Goal: Task Accomplishment & Management: Manage account settings

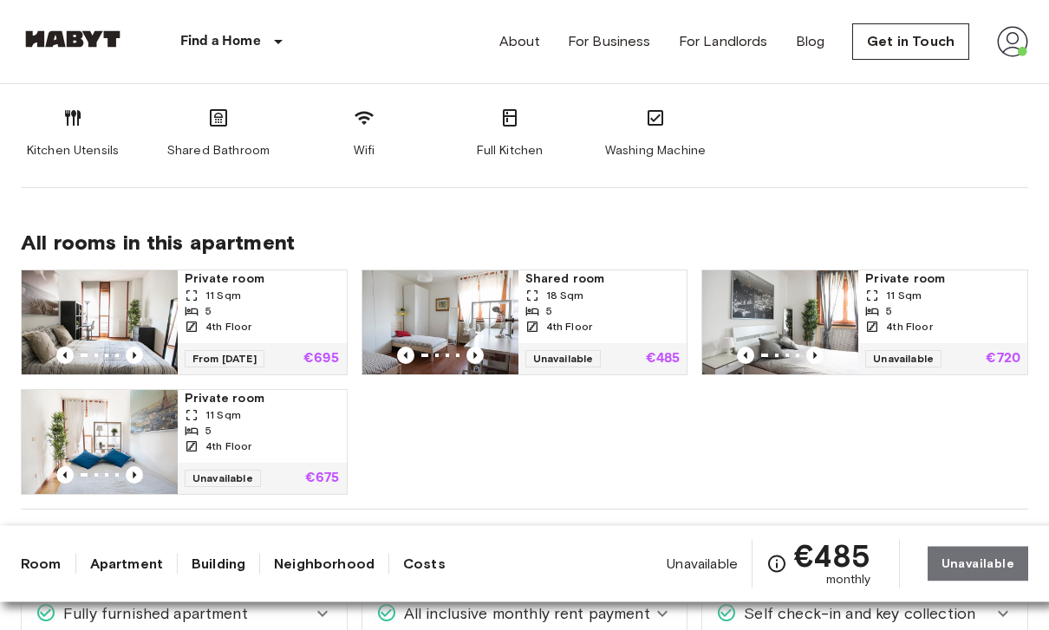
scroll to position [943, 0]
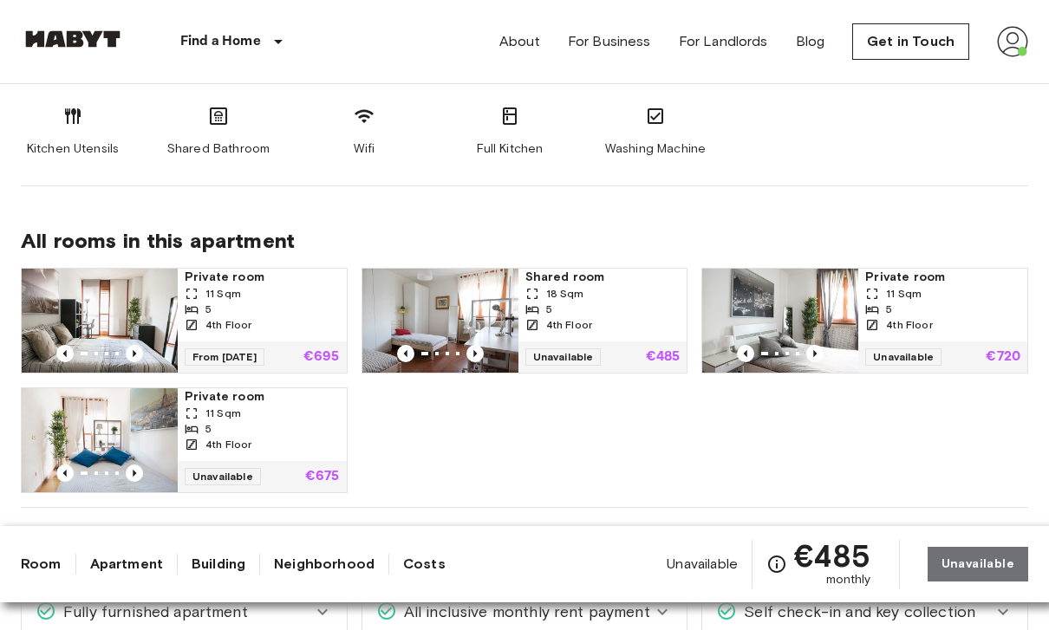
click at [561, 314] on div "5" at bounding box center [602, 310] width 155 height 16
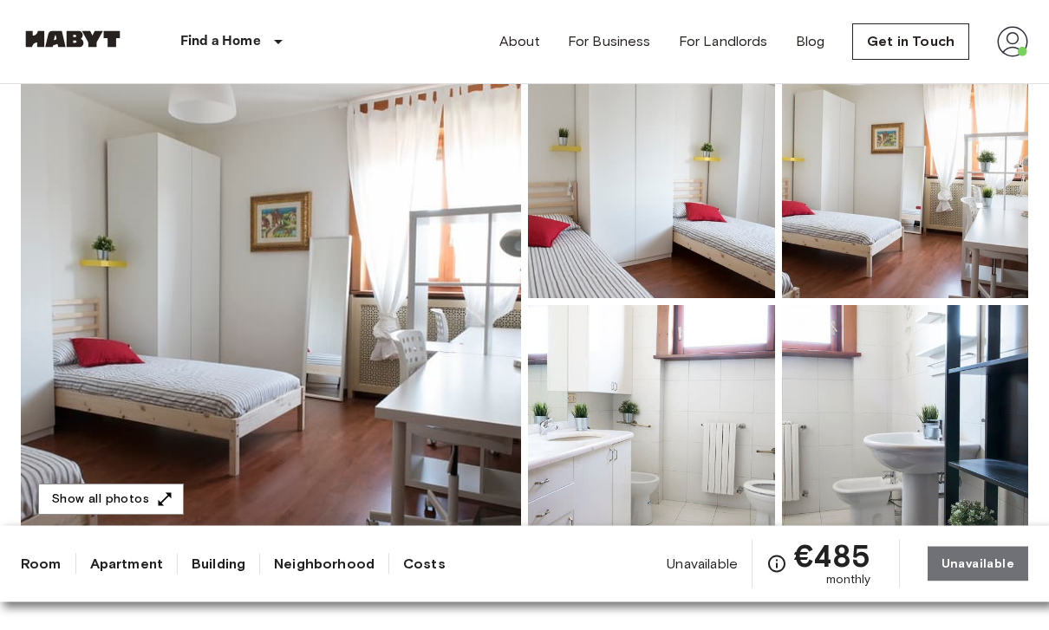
scroll to position [154, 0]
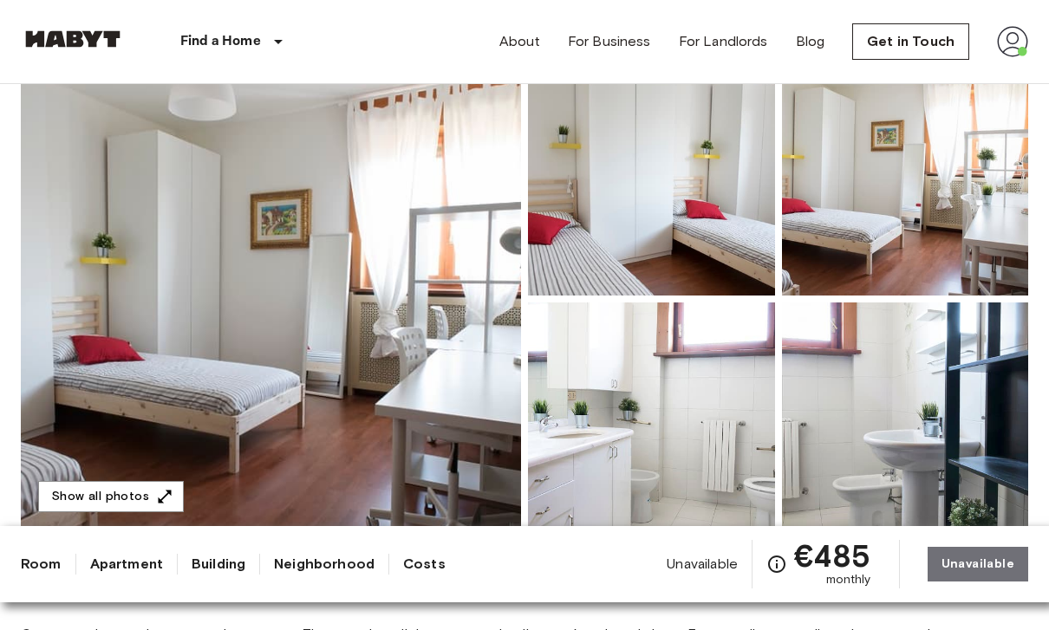
click at [149, 495] on button "Show all photos" at bounding box center [111, 497] width 146 height 32
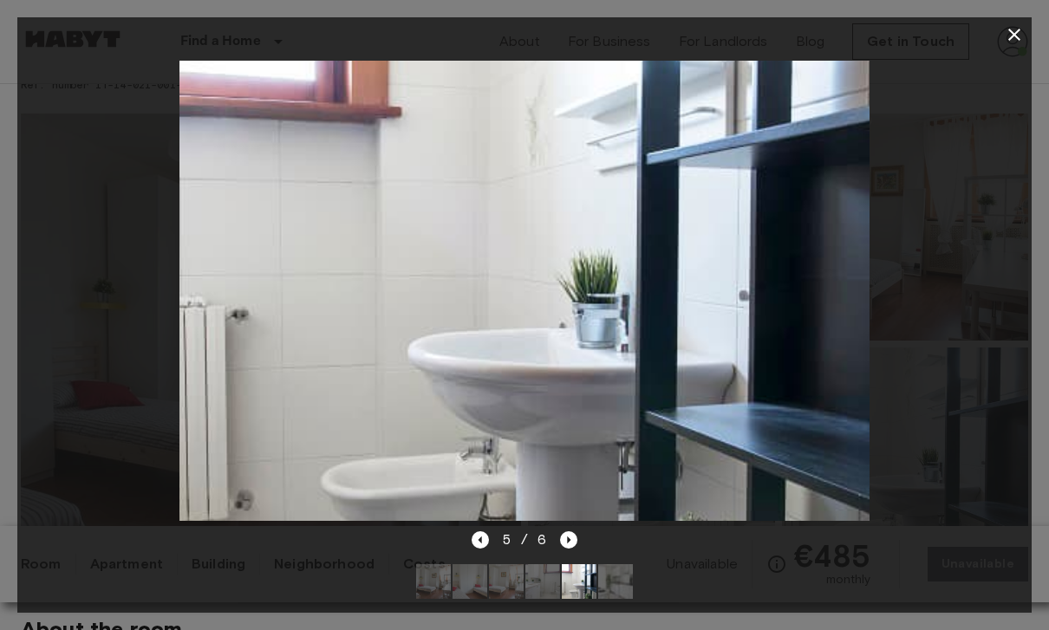
scroll to position [0, 0]
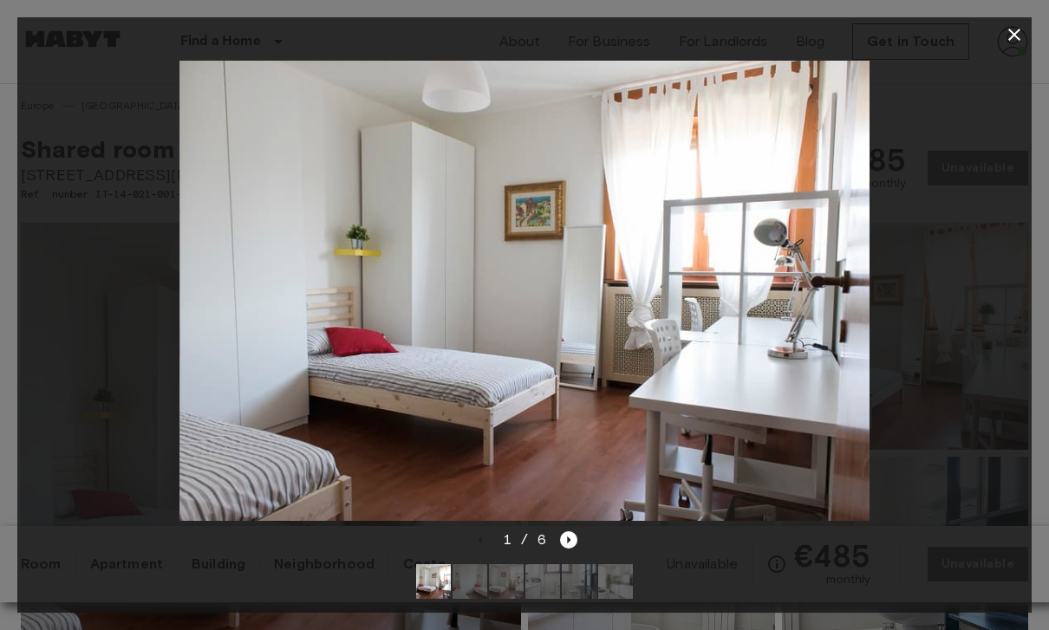
click at [1017, 44] on icon "button" at bounding box center [1014, 34] width 21 height 21
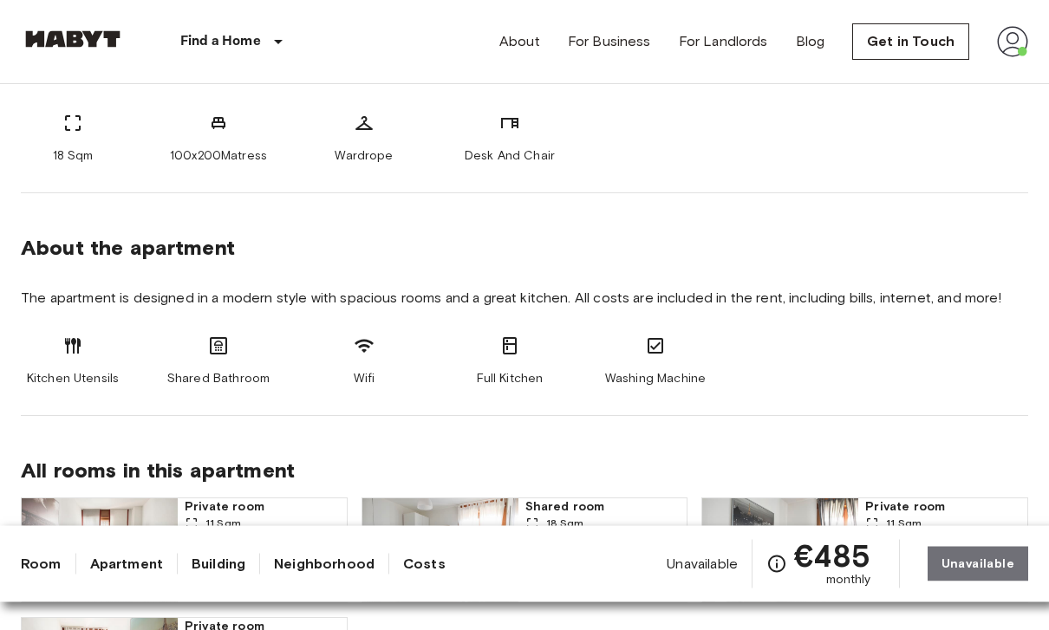
scroll to position [715, 0]
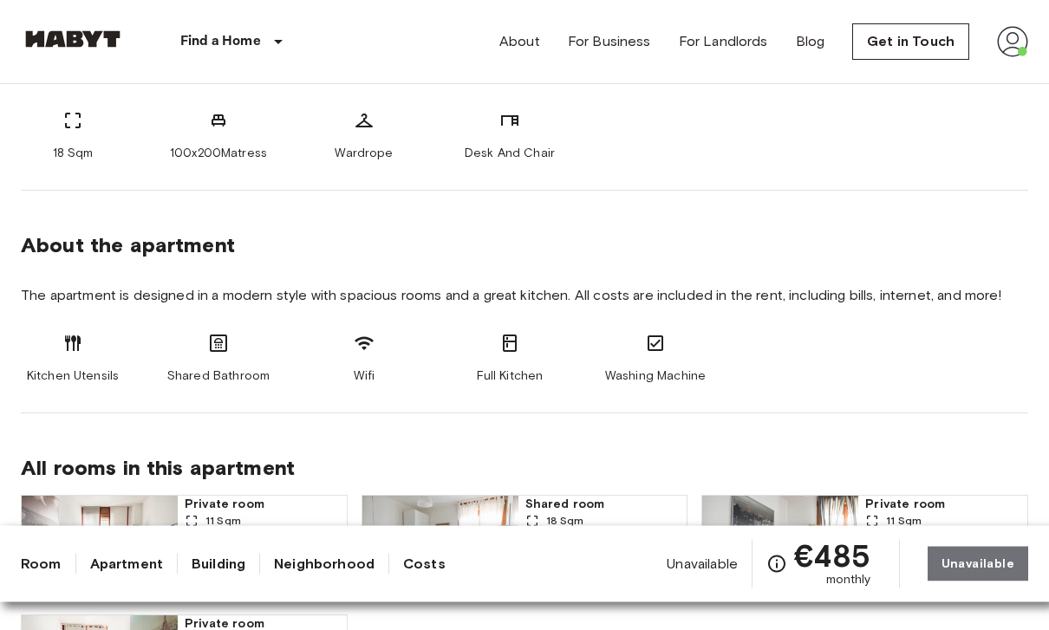
click at [243, 575] on link "Building" at bounding box center [219, 564] width 54 height 21
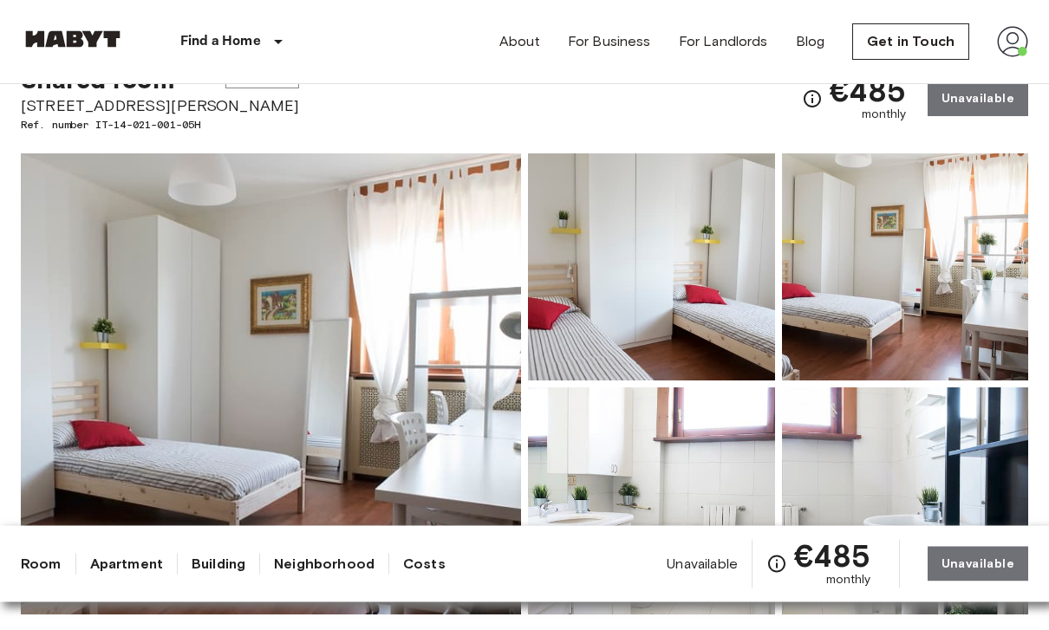
scroll to position [0, 0]
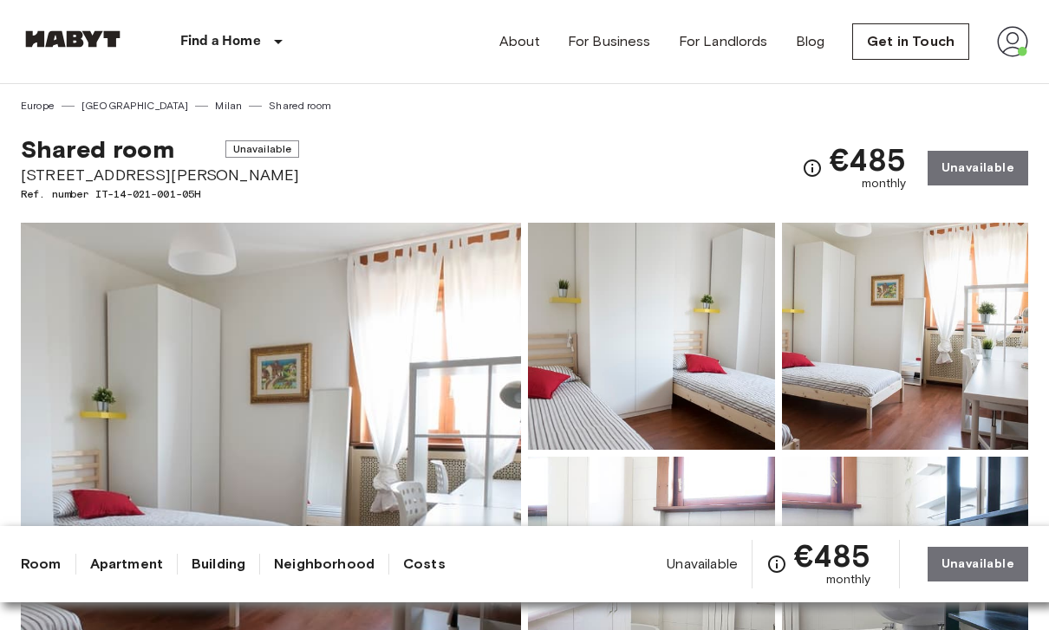
click at [338, 575] on link "Neighborhood" at bounding box center [324, 564] width 101 height 21
click at [355, 575] on link "Neighborhood" at bounding box center [324, 564] width 101 height 21
click at [1024, 55] on img at bounding box center [1012, 41] width 31 height 31
click at [1018, 42] on div at bounding box center [524, 315] width 1049 height 630
click at [1005, 43] on img at bounding box center [1012, 41] width 31 height 31
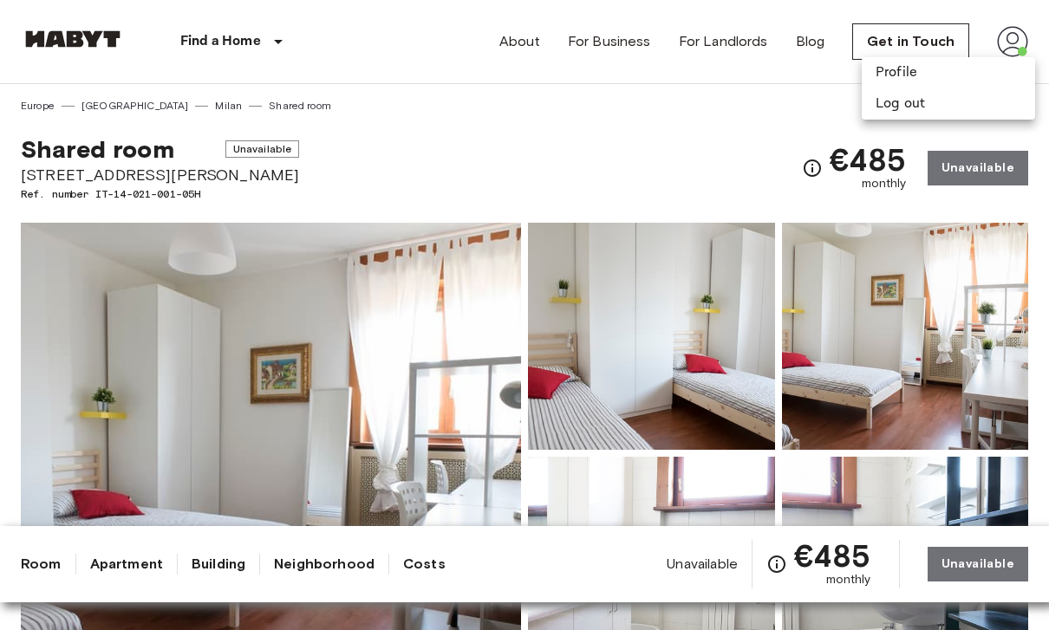
click at [945, 81] on li "Profile" at bounding box center [948, 72] width 173 height 31
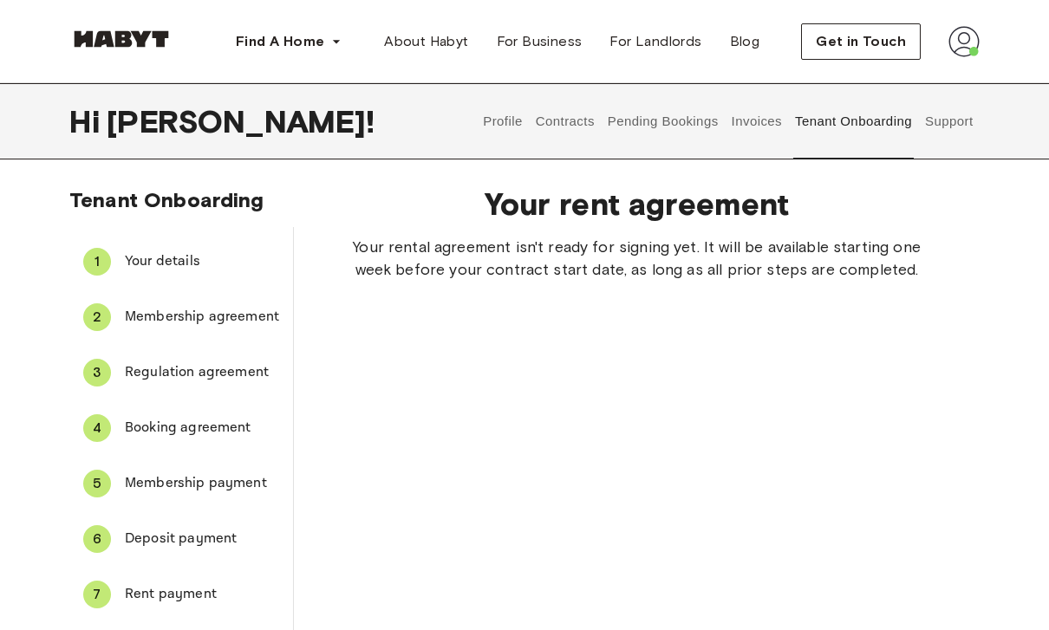
click at [564, 134] on button "Contracts" at bounding box center [564, 121] width 63 height 76
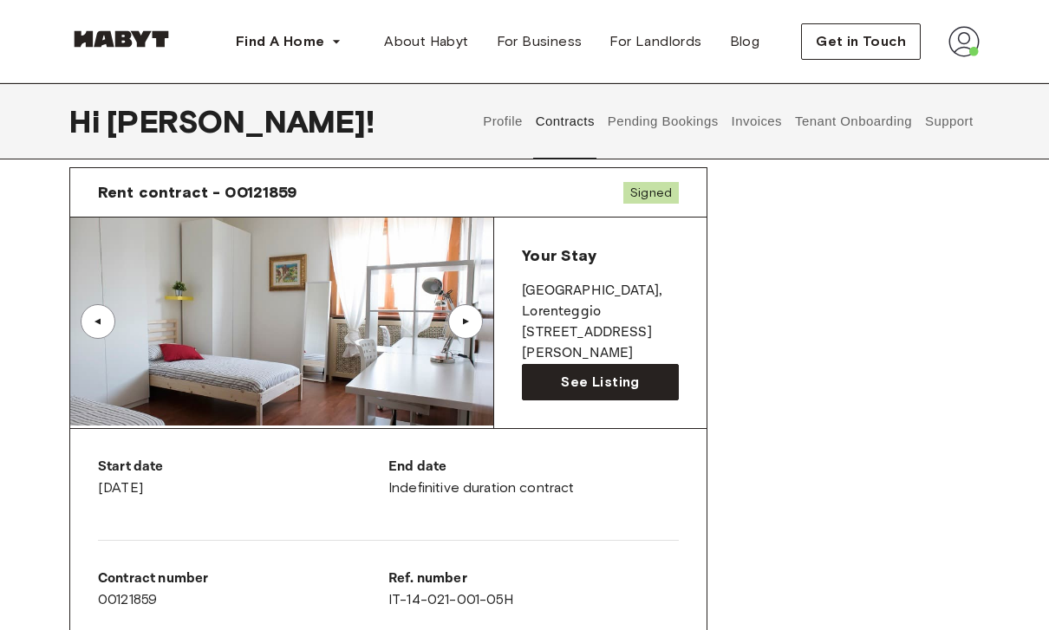
scroll to position [49, 0]
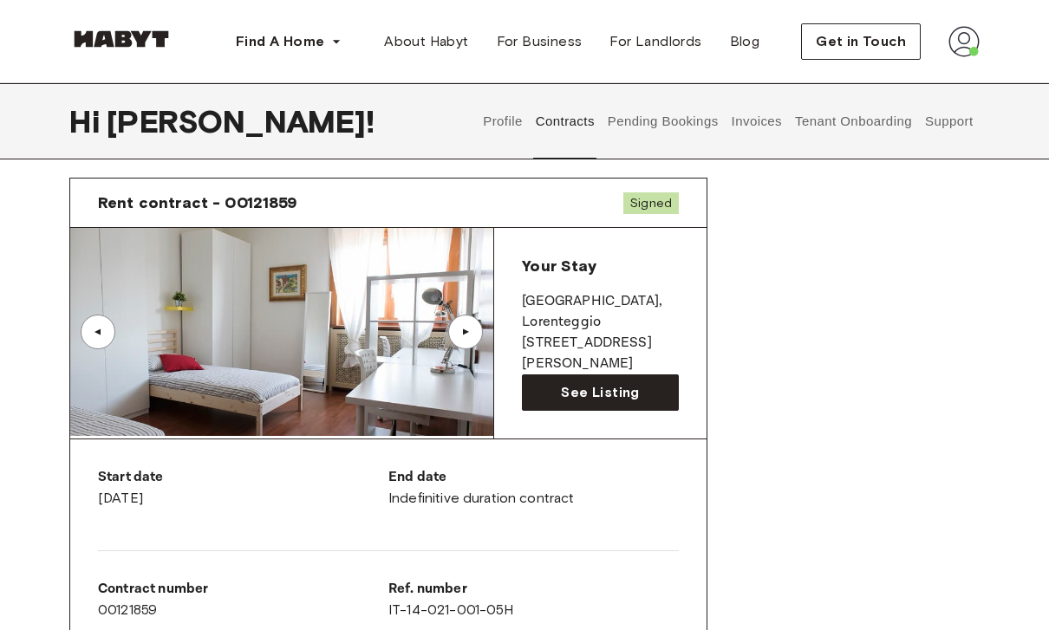
click at [511, 132] on button "Profile" at bounding box center [503, 121] width 44 height 76
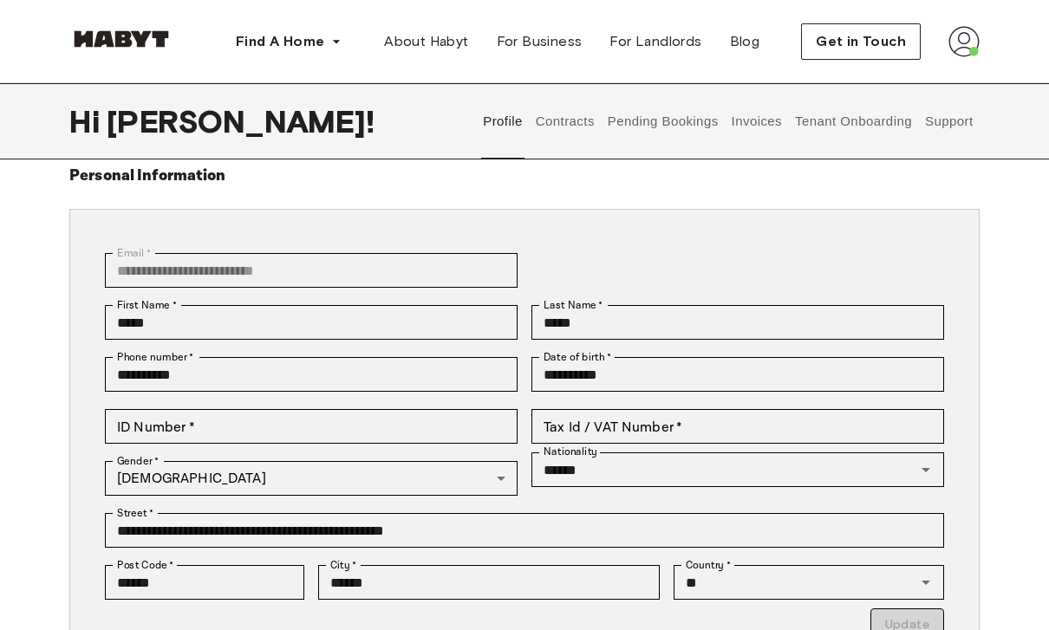
click at [577, 121] on button "Contracts" at bounding box center [564, 121] width 63 height 76
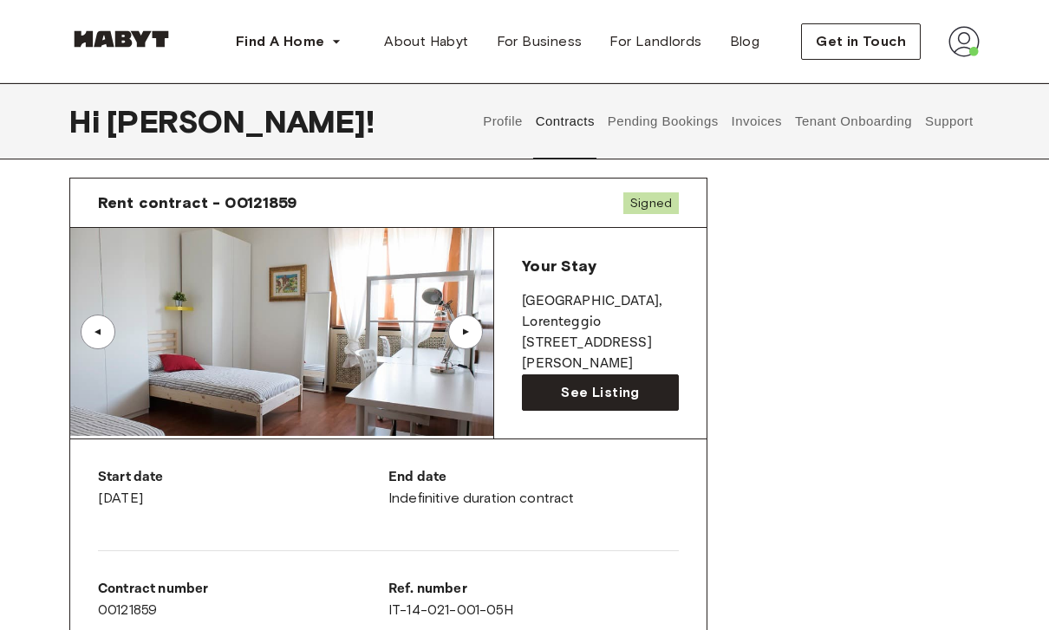
click at [871, 124] on button "Tenant Onboarding" at bounding box center [853, 121] width 121 height 76
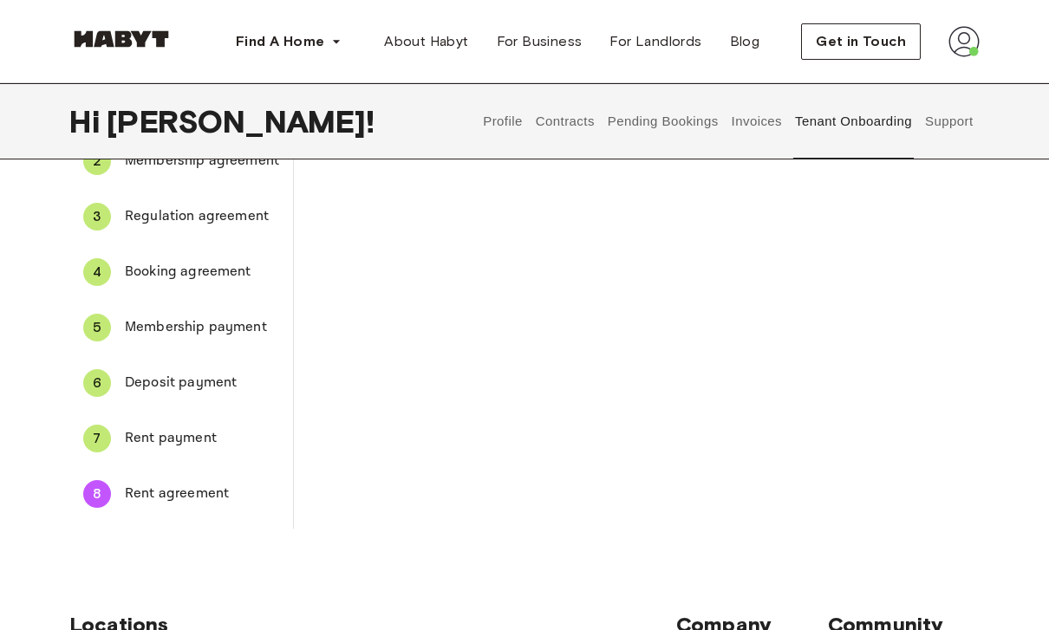
scroll to position [163, 0]
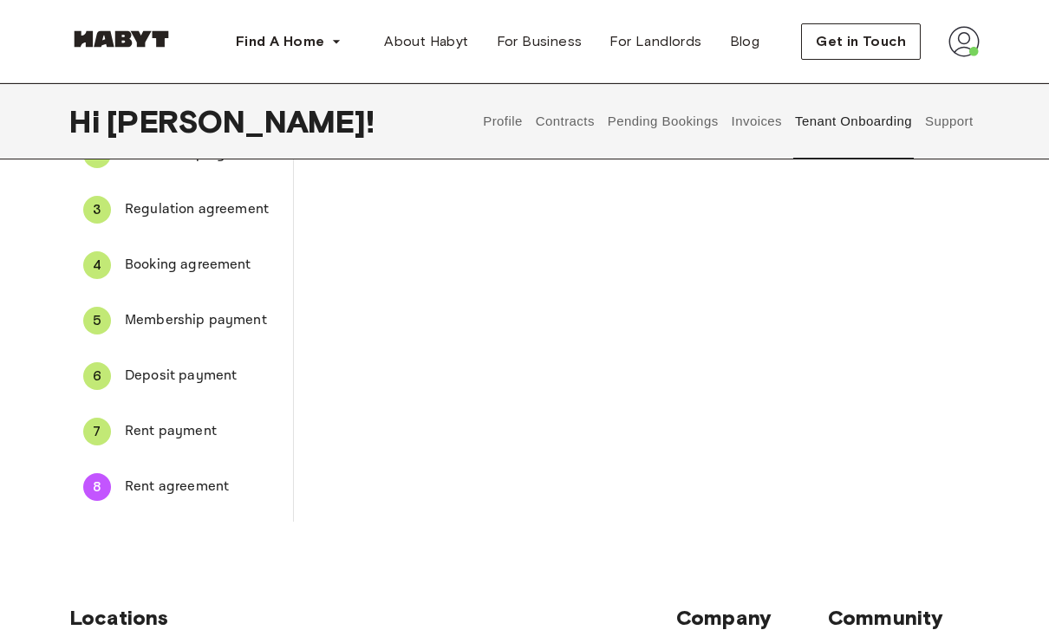
click at [211, 423] on span "Rent payment" at bounding box center [202, 431] width 154 height 21
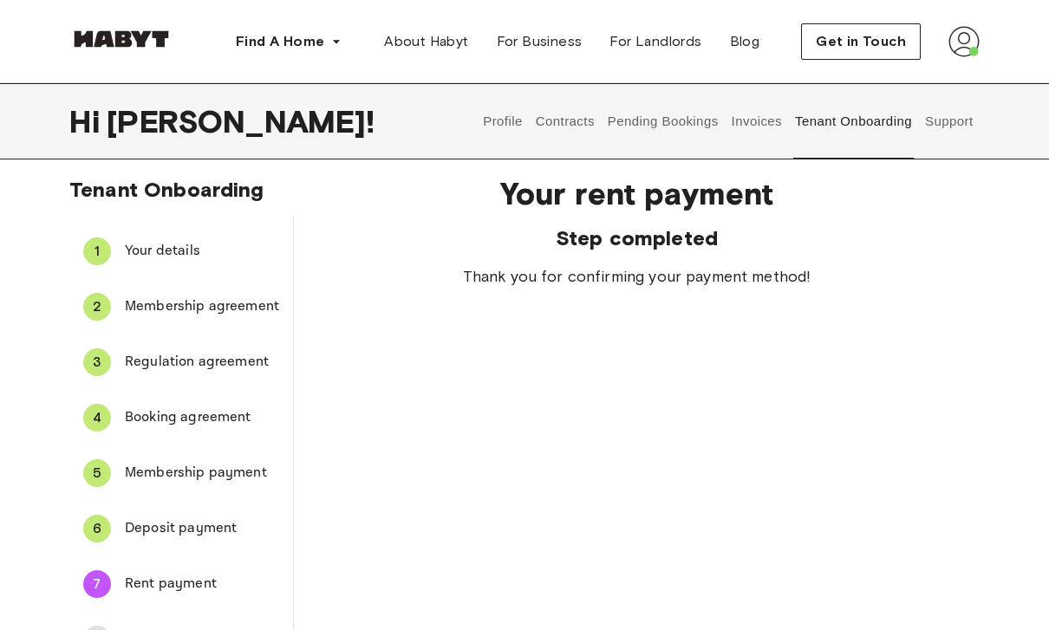
scroll to position [0, 0]
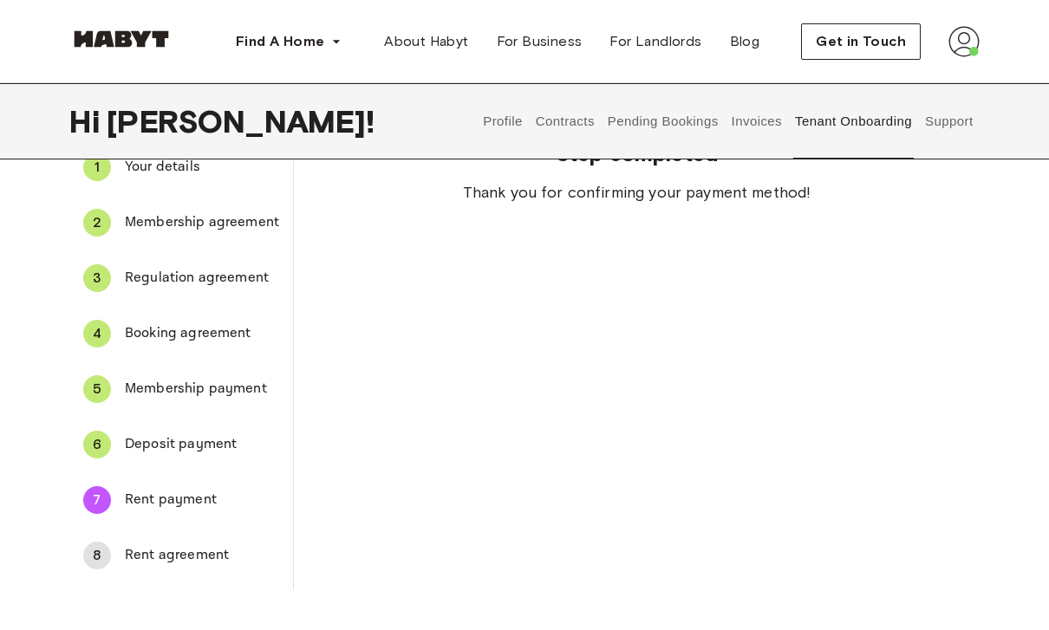
click at [191, 560] on span "Rent agreement" at bounding box center [202, 556] width 154 height 21
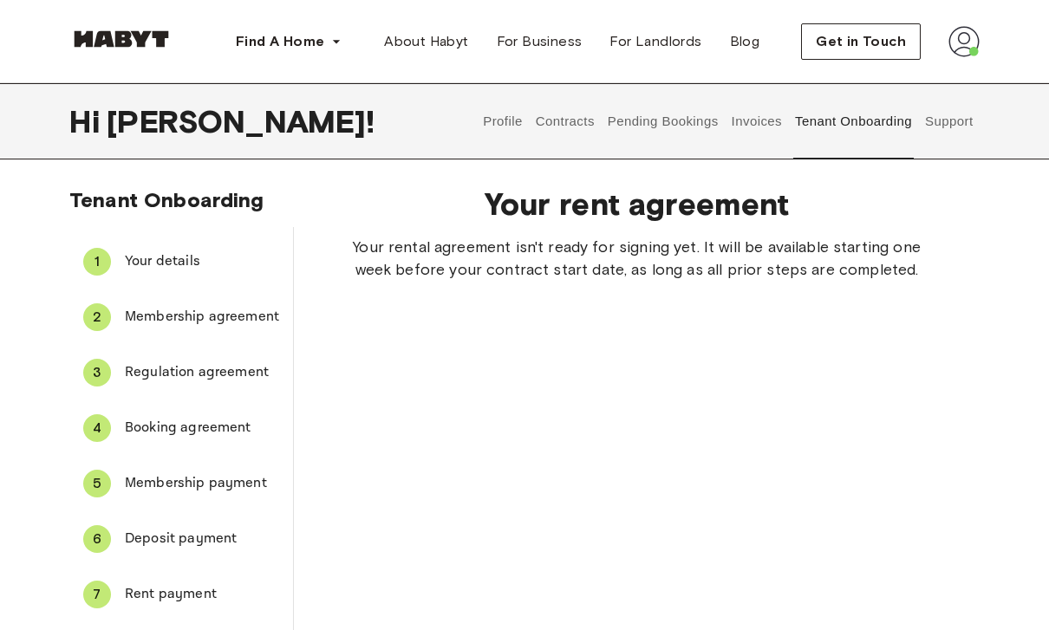
click at [571, 125] on button "Contracts" at bounding box center [564, 121] width 63 height 76
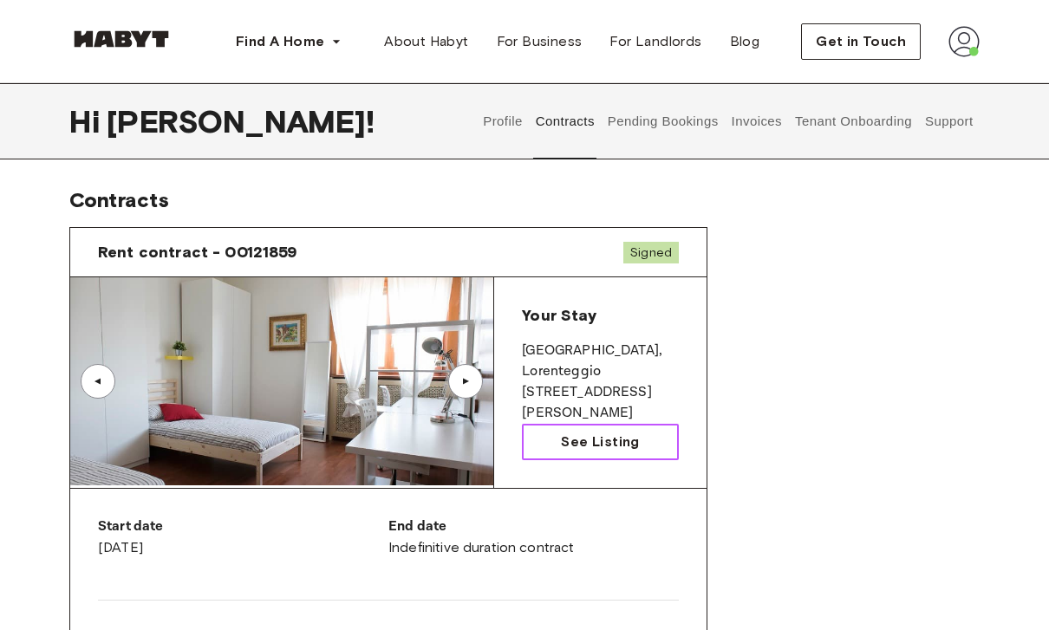
click at [603, 456] on link "See Listing" at bounding box center [600, 442] width 157 height 36
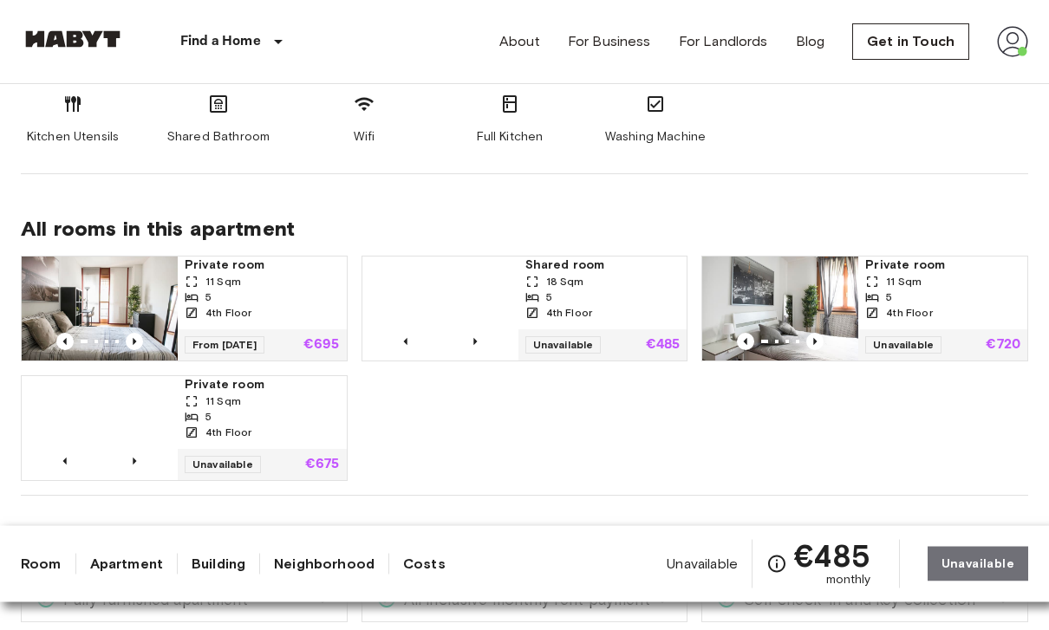
scroll to position [955, 0]
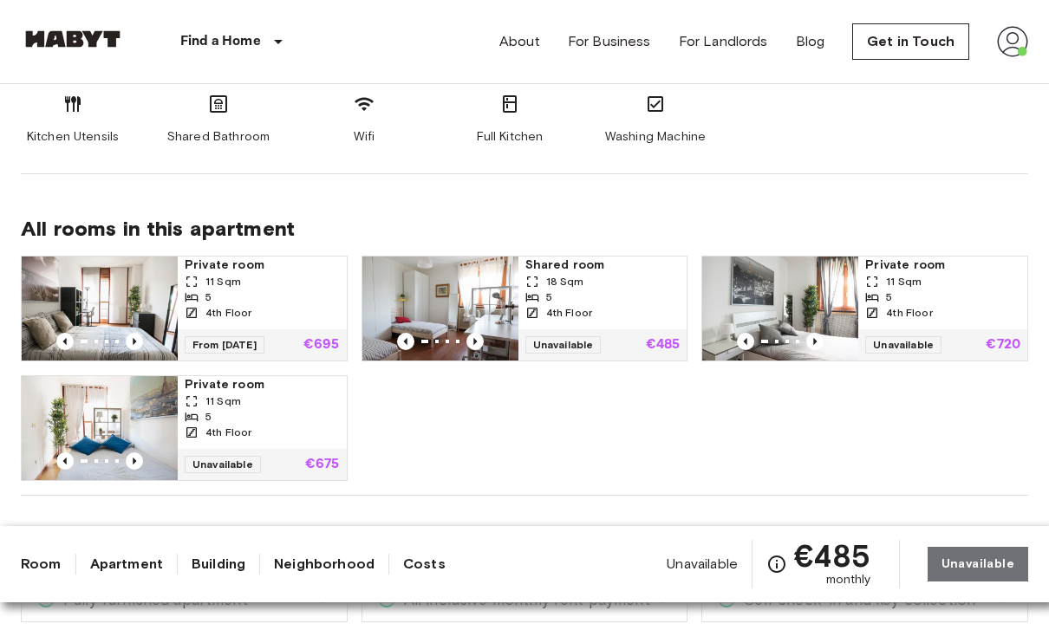
click at [46, 589] on div "Room Apartment Building Neighborhood Costs Unavailable €485 monthly Unavailable" at bounding box center [524, 564] width 1007 height 49
click at [52, 575] on link "Room" at bounding box center [41, 564] width 41 height 21
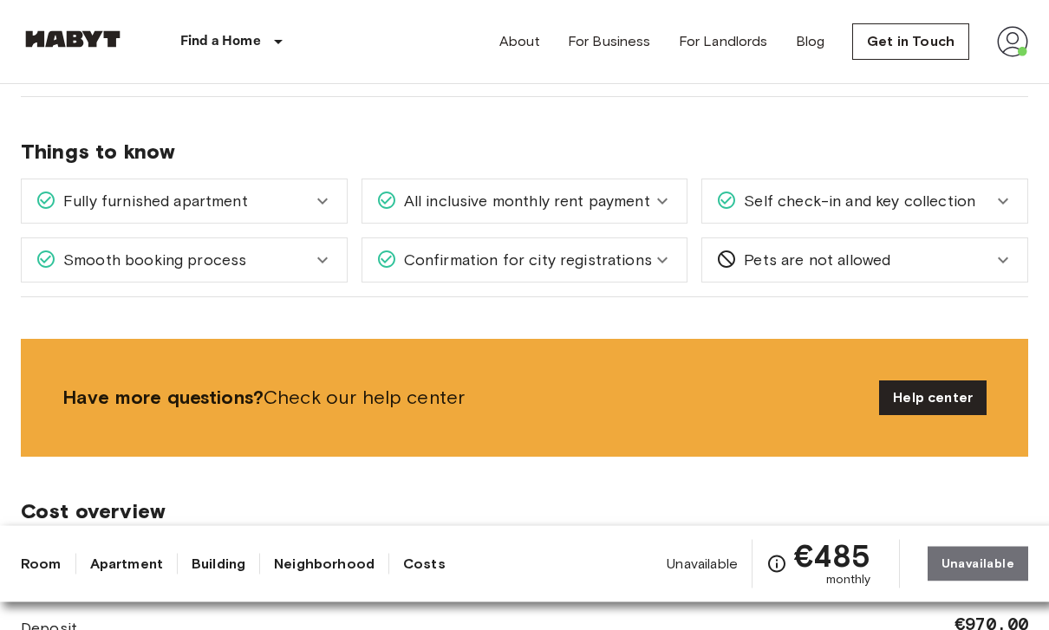
scroll to position [1354, 0]
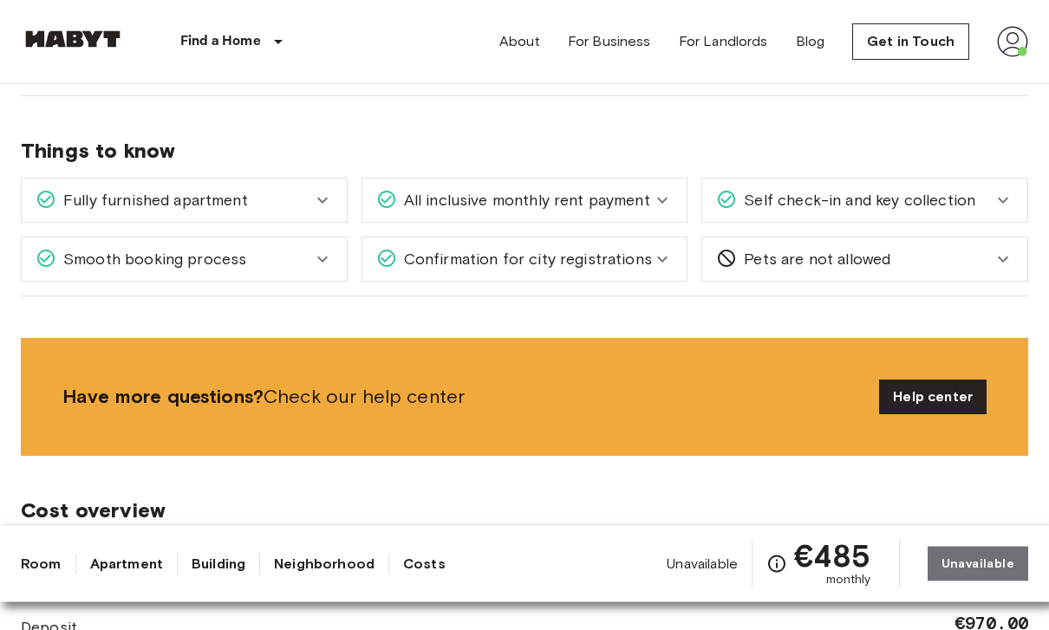
click at [321, 200] on icon at bounding box center [322, 202] width 10 height 6
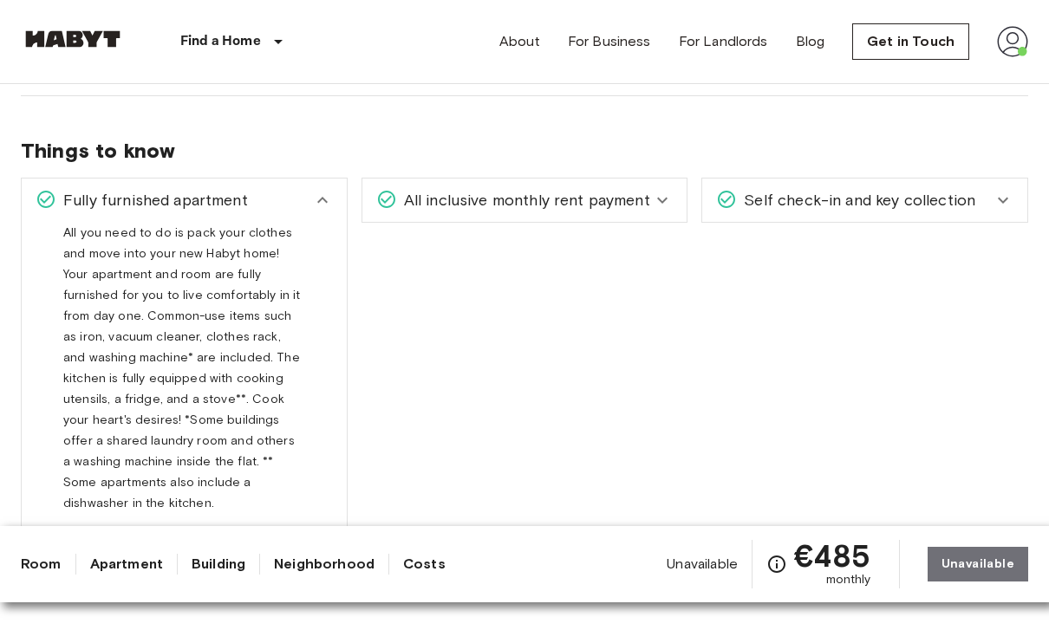
click at [655, 219] on div "All inclusive monthly rent payment" at bounding box center [524, 200] width 325 height 43
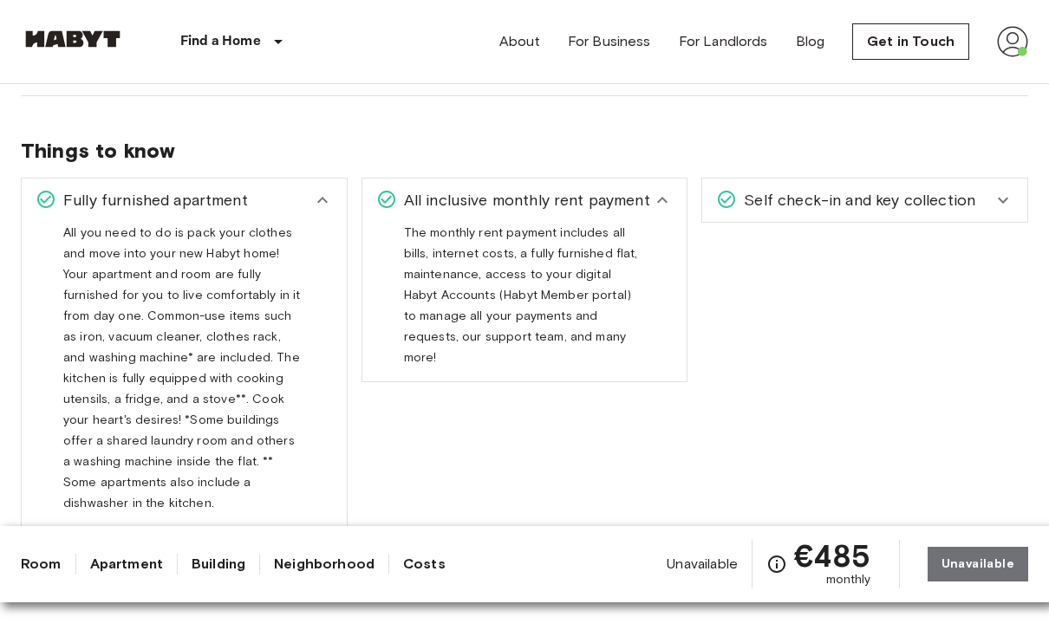
click at [338, 189] on div "Fully furnished apartment" at bounding box center [184, 200] width 325 height 43
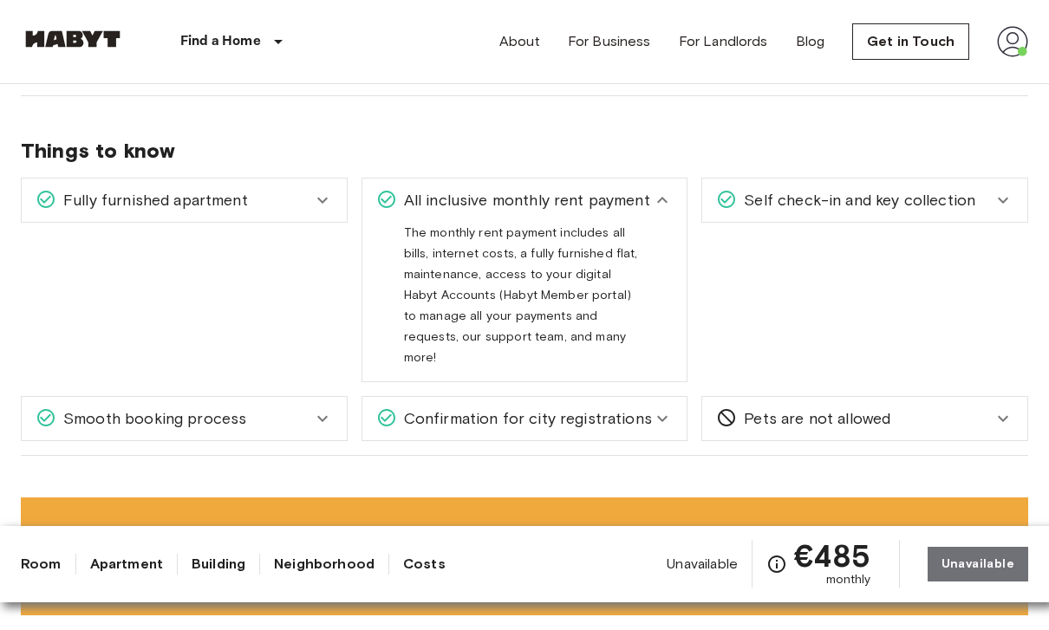
click at [663, 202] on icon at bounding box center [662, 200] width 21 height 21
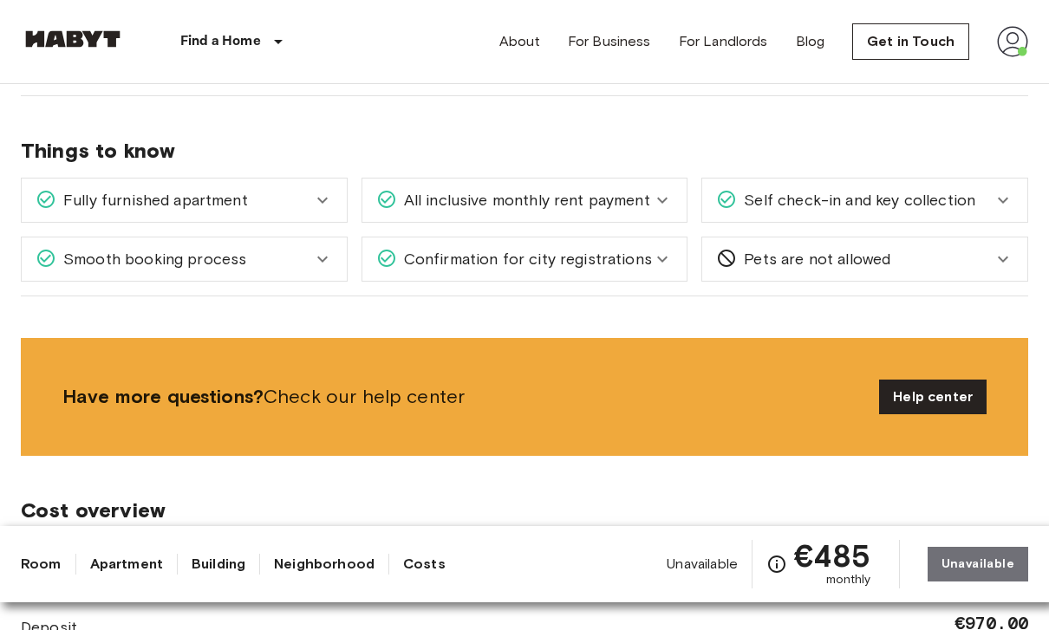
click at [661, 200] on icon at bounding box center [662, 201] width 10 height 6
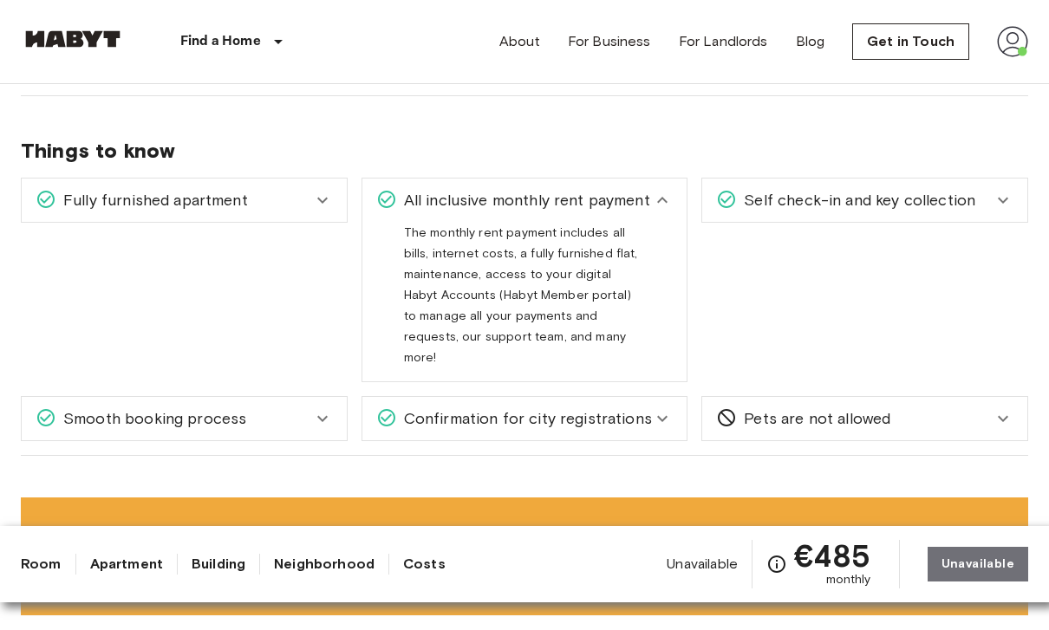
click at [642, 197] on span "All inclusive monthly rent payment" at bounding box center [523, 200] width 253 height 23
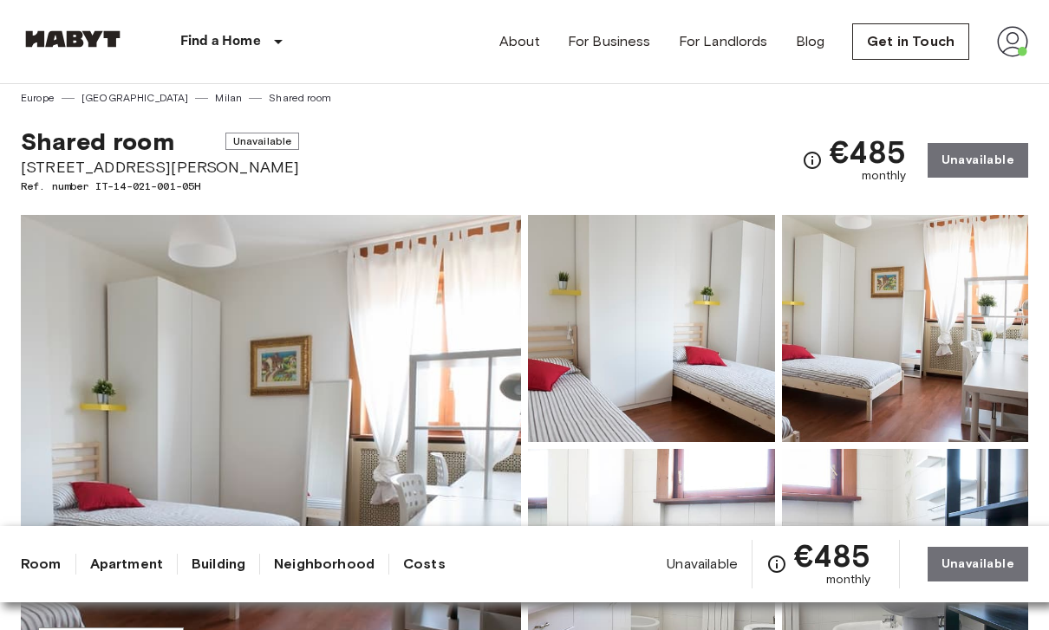
scroll to position [0, 0]
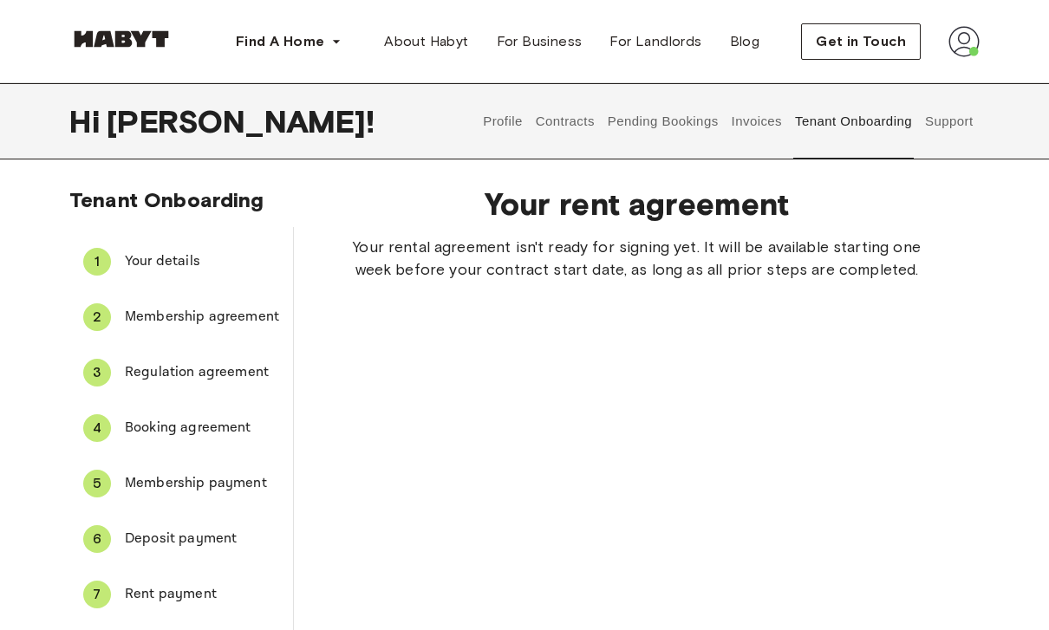
click at [208, 420] on span "Booking agreement" at bounding box center [202, 428] width 154 height 21
